Goal: Navigation & Orientation: Find specific page/section

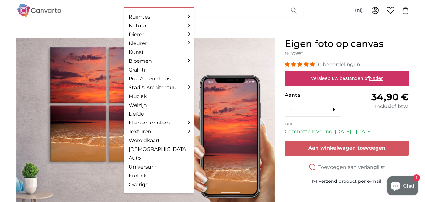
scroll to position [42, 0]
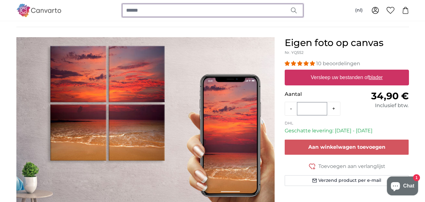
click at [167, 12] on input "search" at bounding box center [212, 10] width 181 height 13
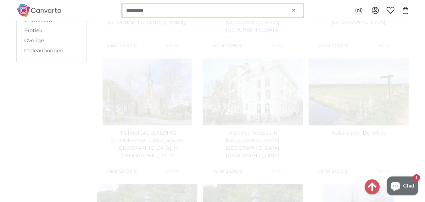
scroll to position [294, 0]
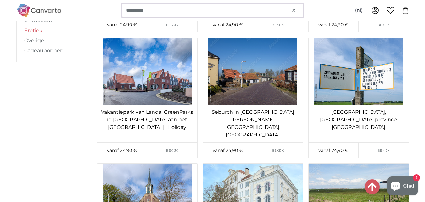
type input "*********"
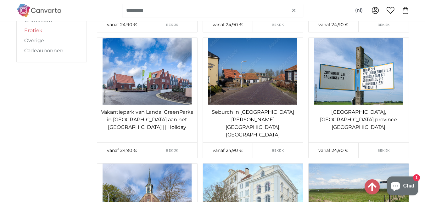
click at [35, 31] on link "Erotiek" at bounding box center [51, 31] width 55 height 8
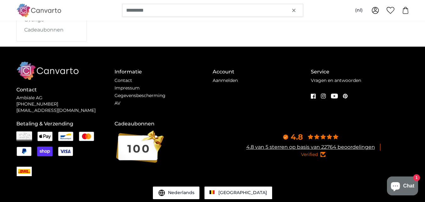
scroll to position [0, 0]
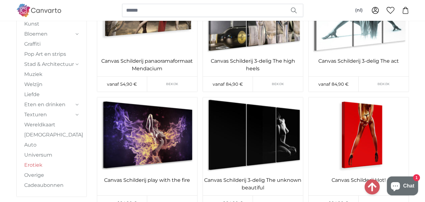
scroll to position [840, 0]
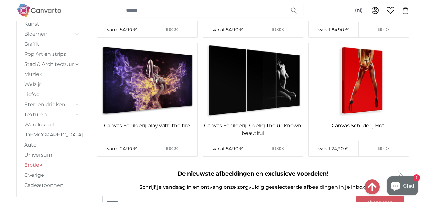
click at [77, 115] on icon at bounding box center [77, 115] width 3 height 2
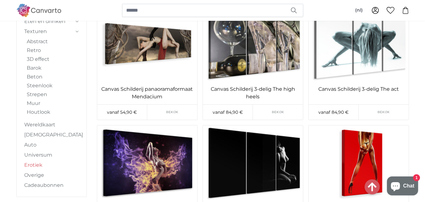
scroll to position [734, 0]
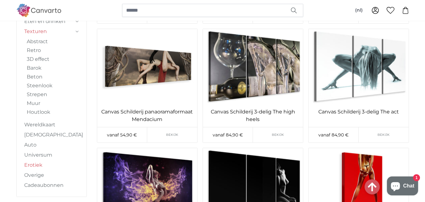
click at [71, 29] on link "Texturen" at bounding box center [49, 32] width 50 height 8
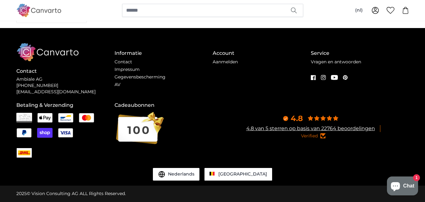
scroll to position [0, 0]
